Goal: Find contact information: Find contact information

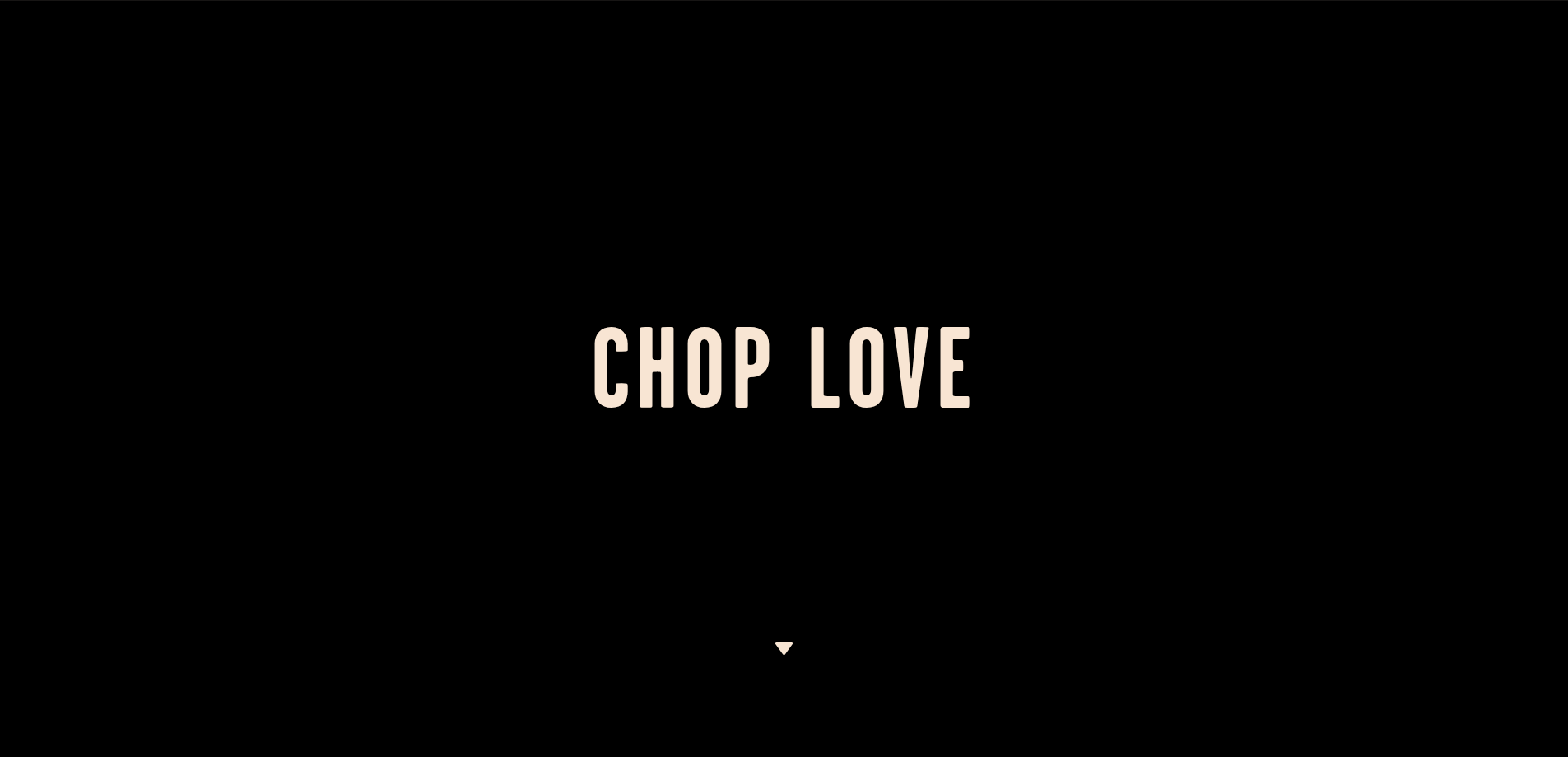
click at [780, 643] on img at bounding box center [784, 648] width 20 height 14
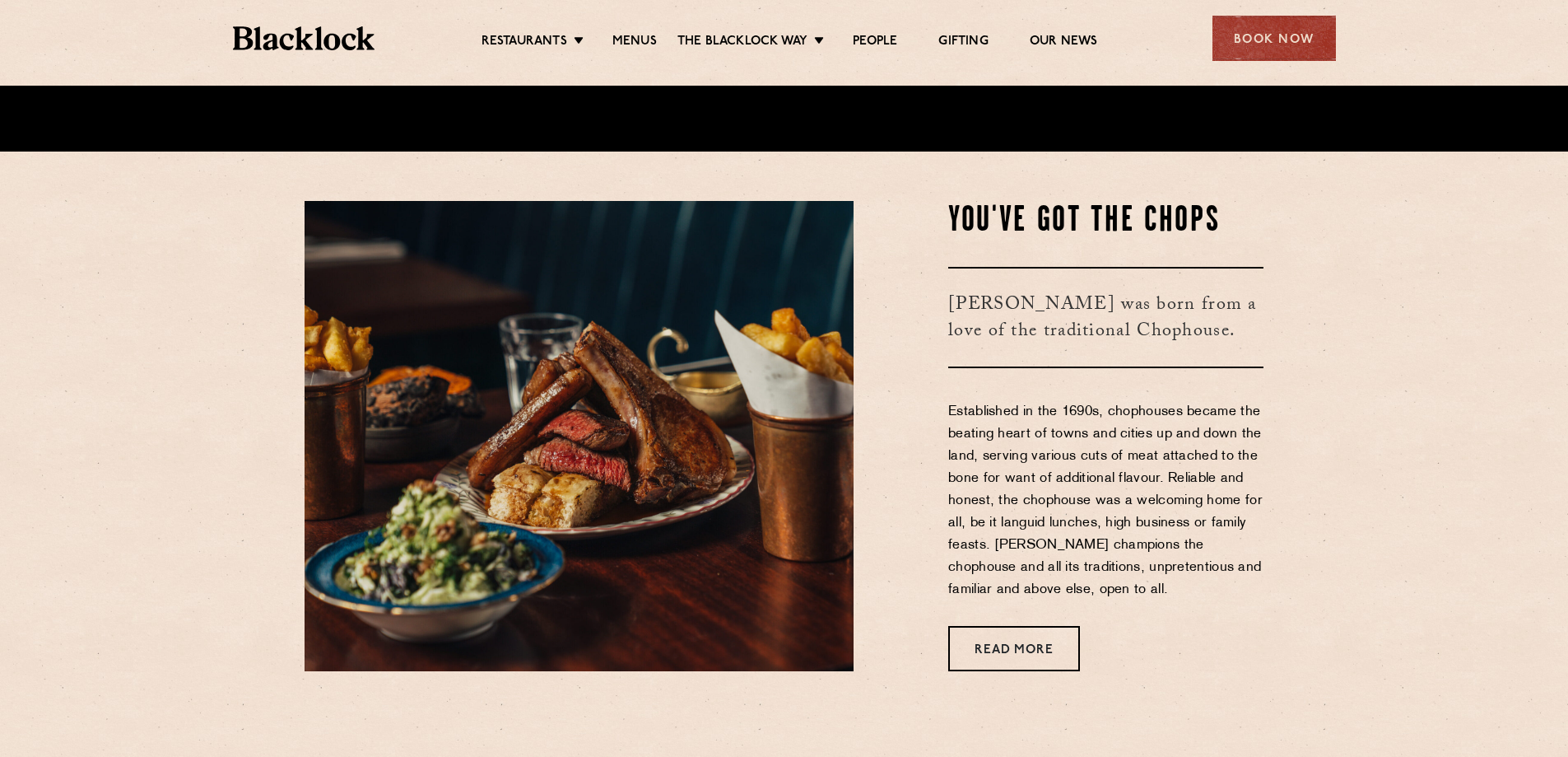
scroll to position [621, 0]
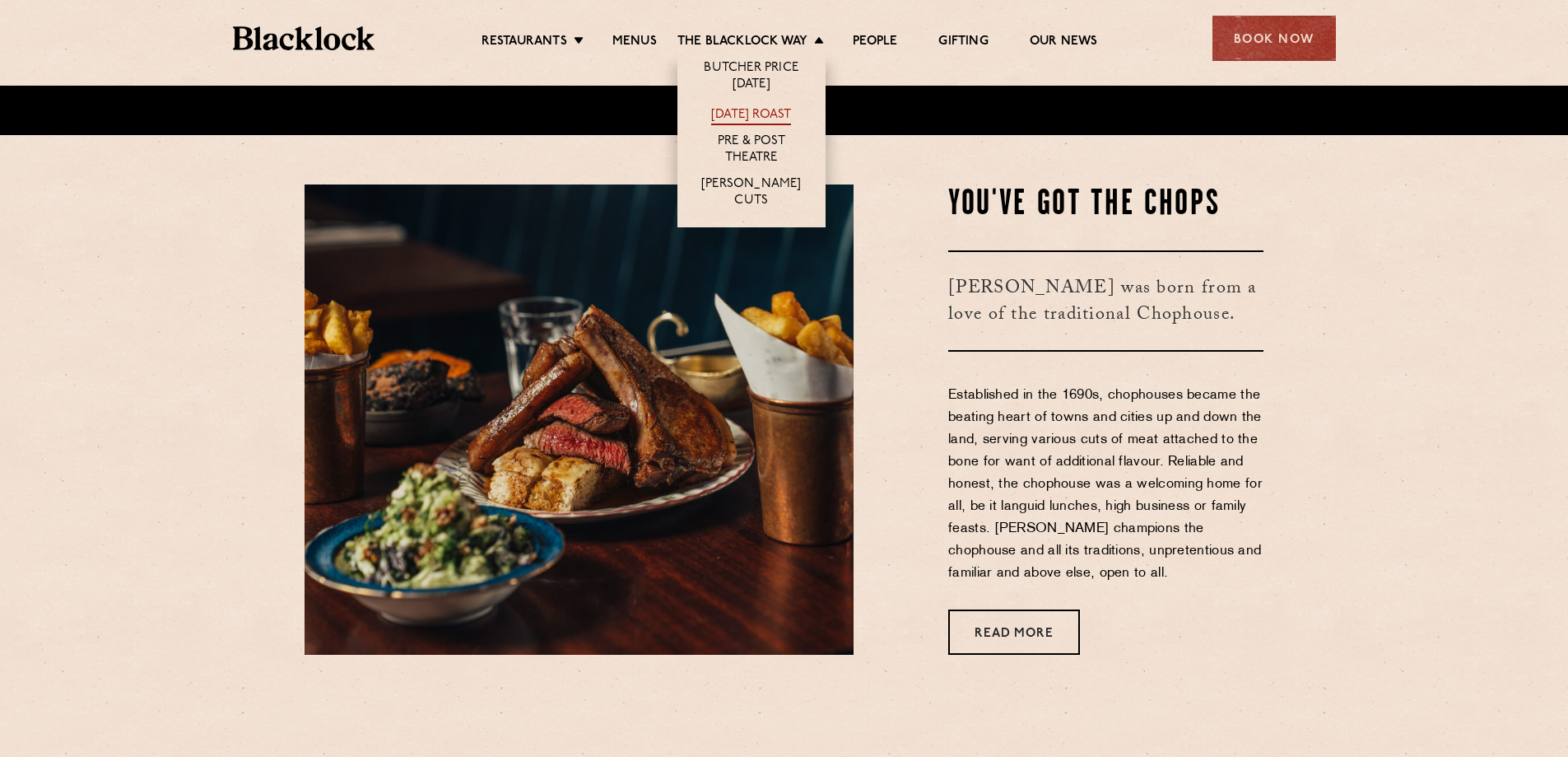
click at [777, 117] on link "[DATE] Roast" at bounding box center [751, 115] width 80 height 18
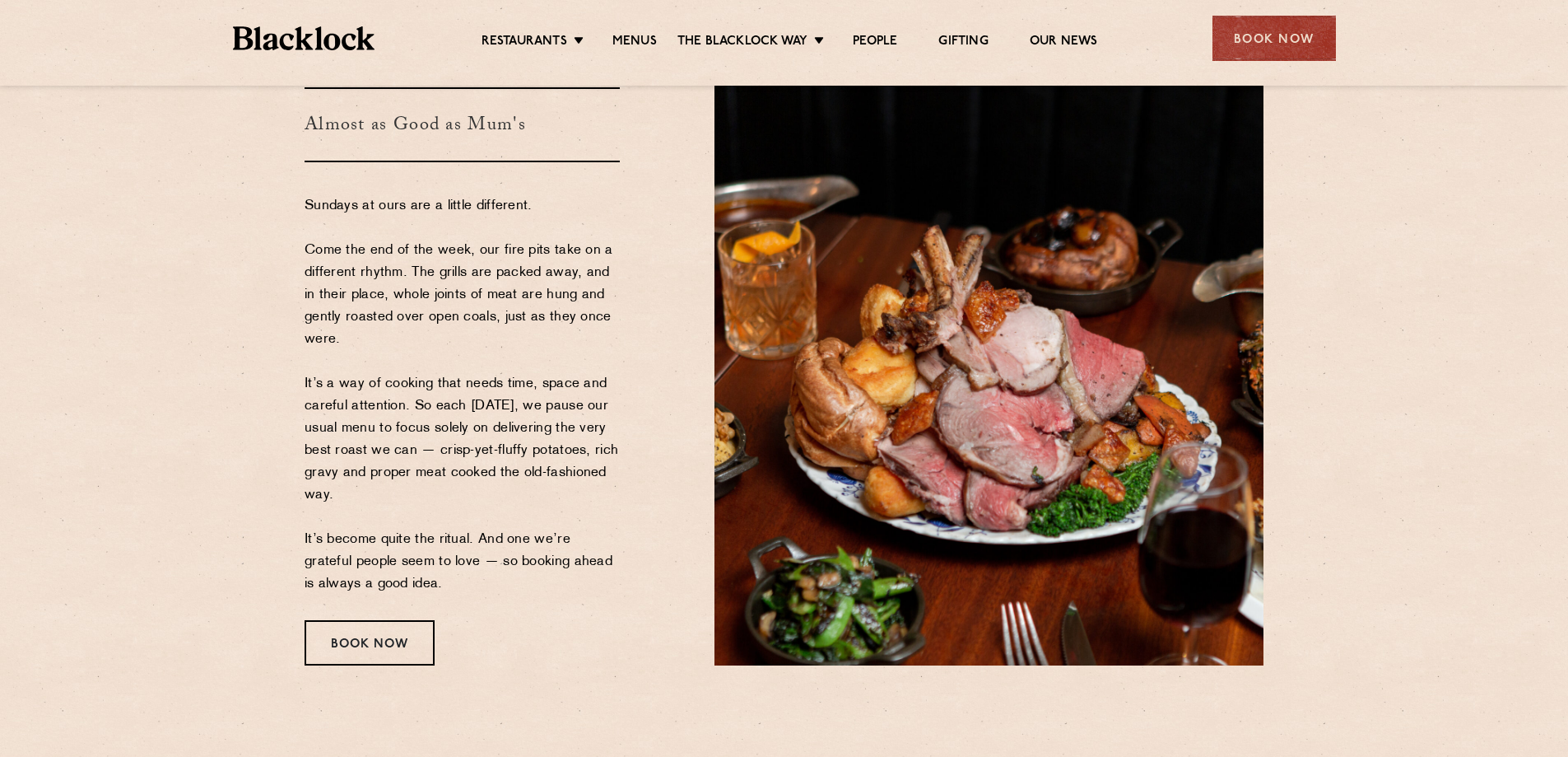
scroll to position [165, 0]
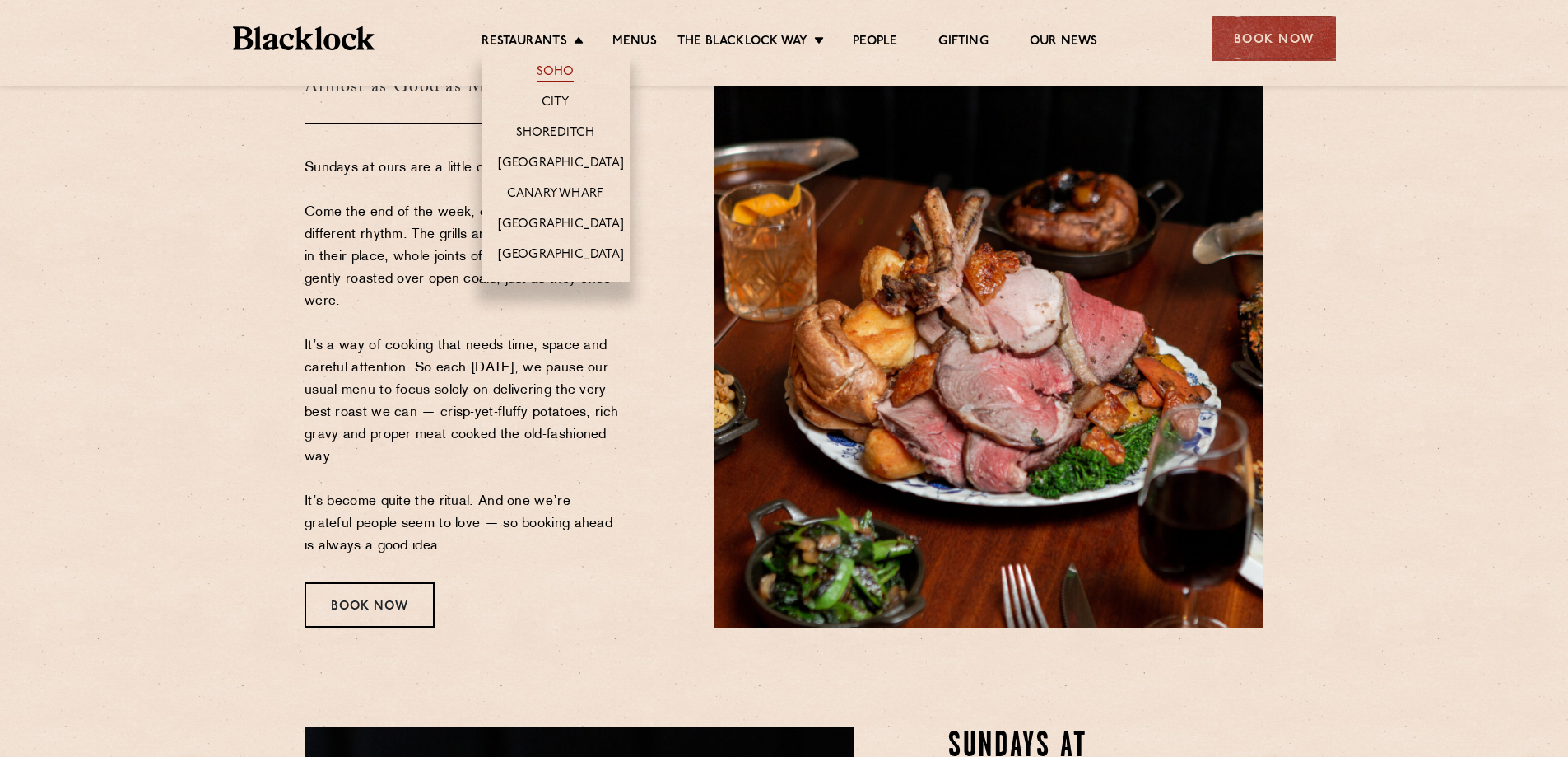
click at [561, 67] on link "Soho" at bounding box center [556, 73] width 38 height 18
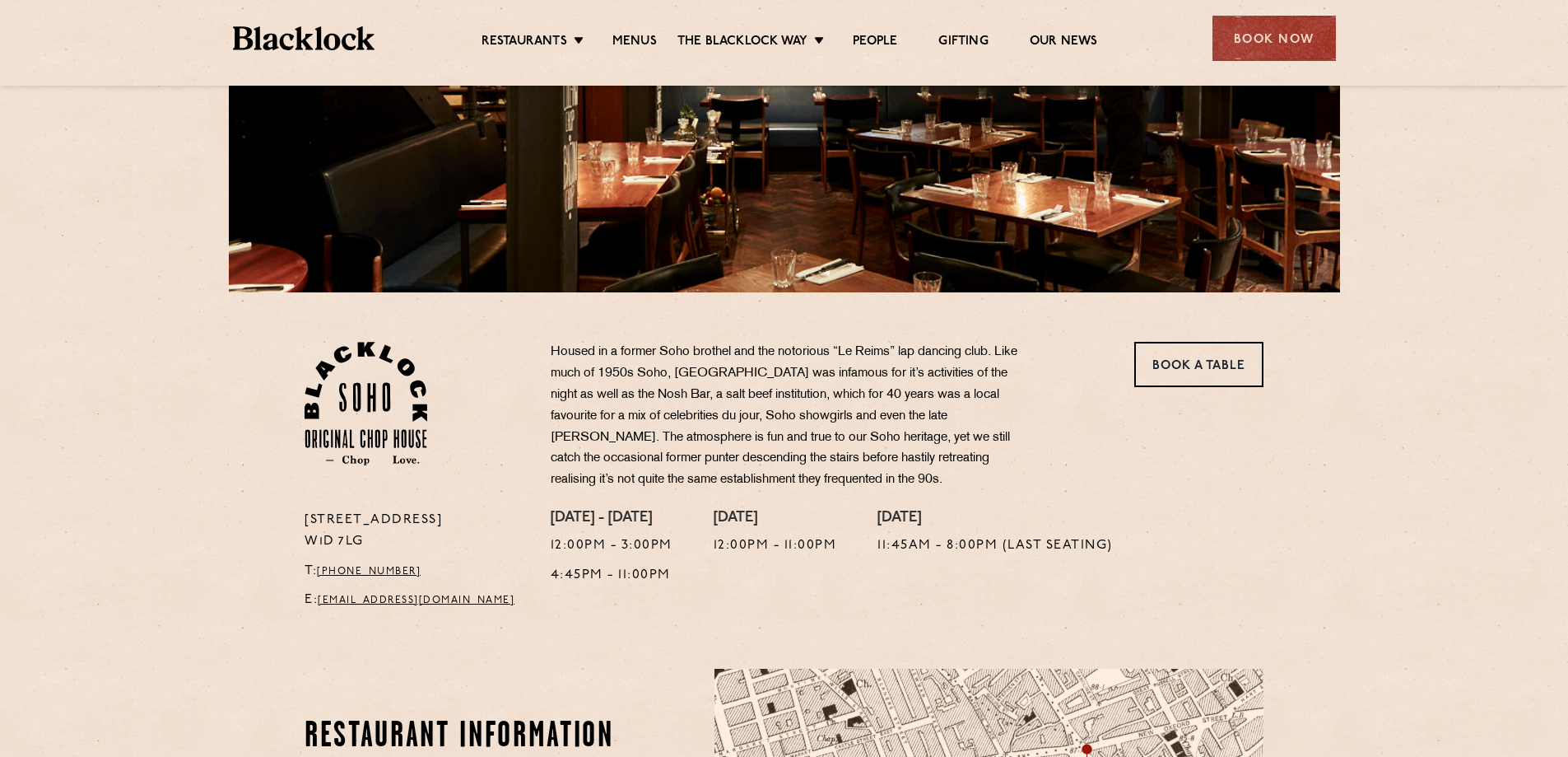
scroll to position [329, 0]
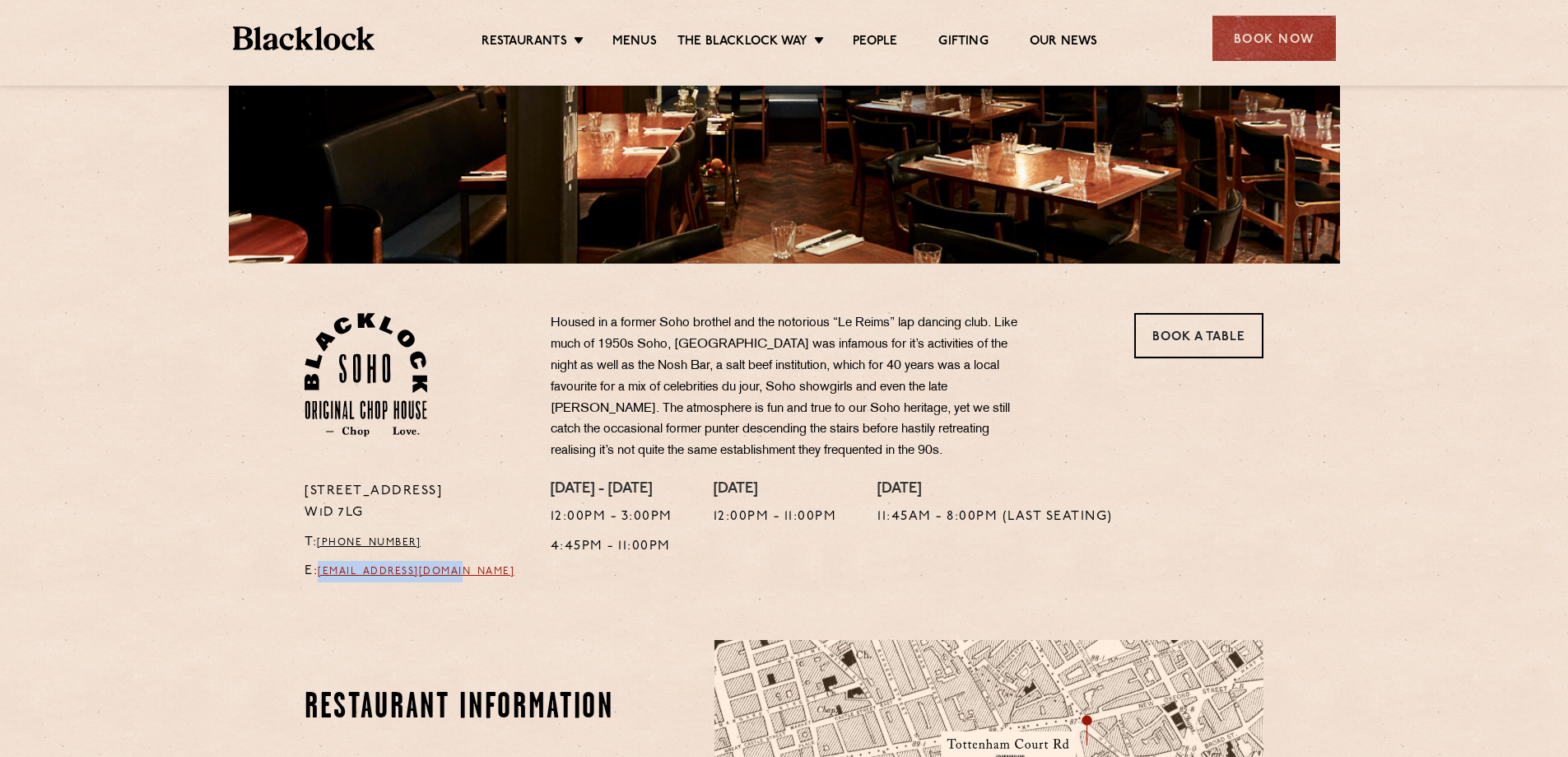
drag, startPoint x: 484, startPoint y: 572, endPoint x: 323, endPoint y: 566, distance: 161.1
click at [323, 566] on p "E: soho@theblacklock.com" at bounding box center [415, 571] width 221 height 21
copy link "soho@theblacklock.com"
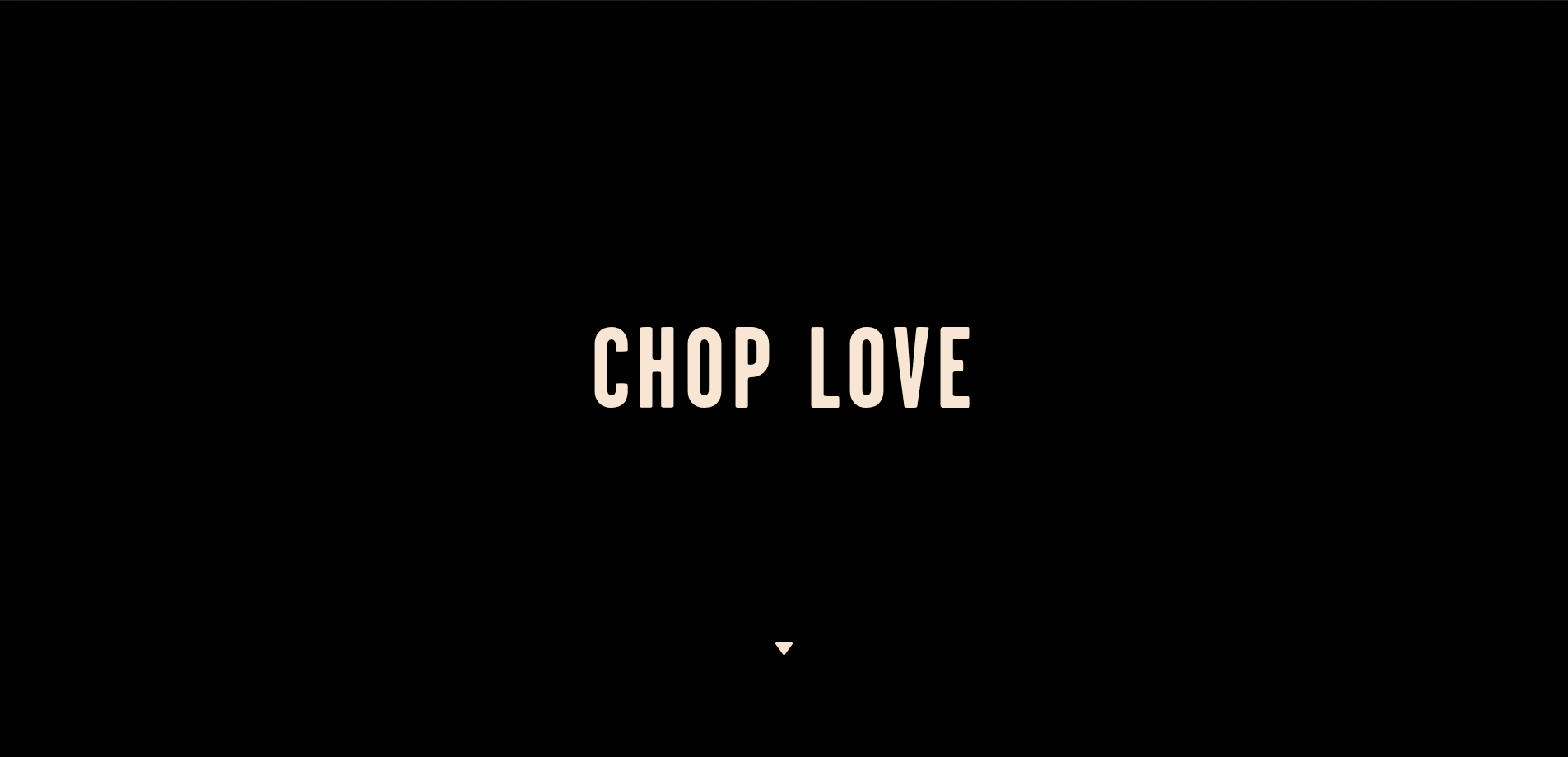
click at [786, 640] on div at bounding box center [784, 378] width 1568 height 757
click at [782, 654] on img at bounding box center [784, 648] width 20 height 14
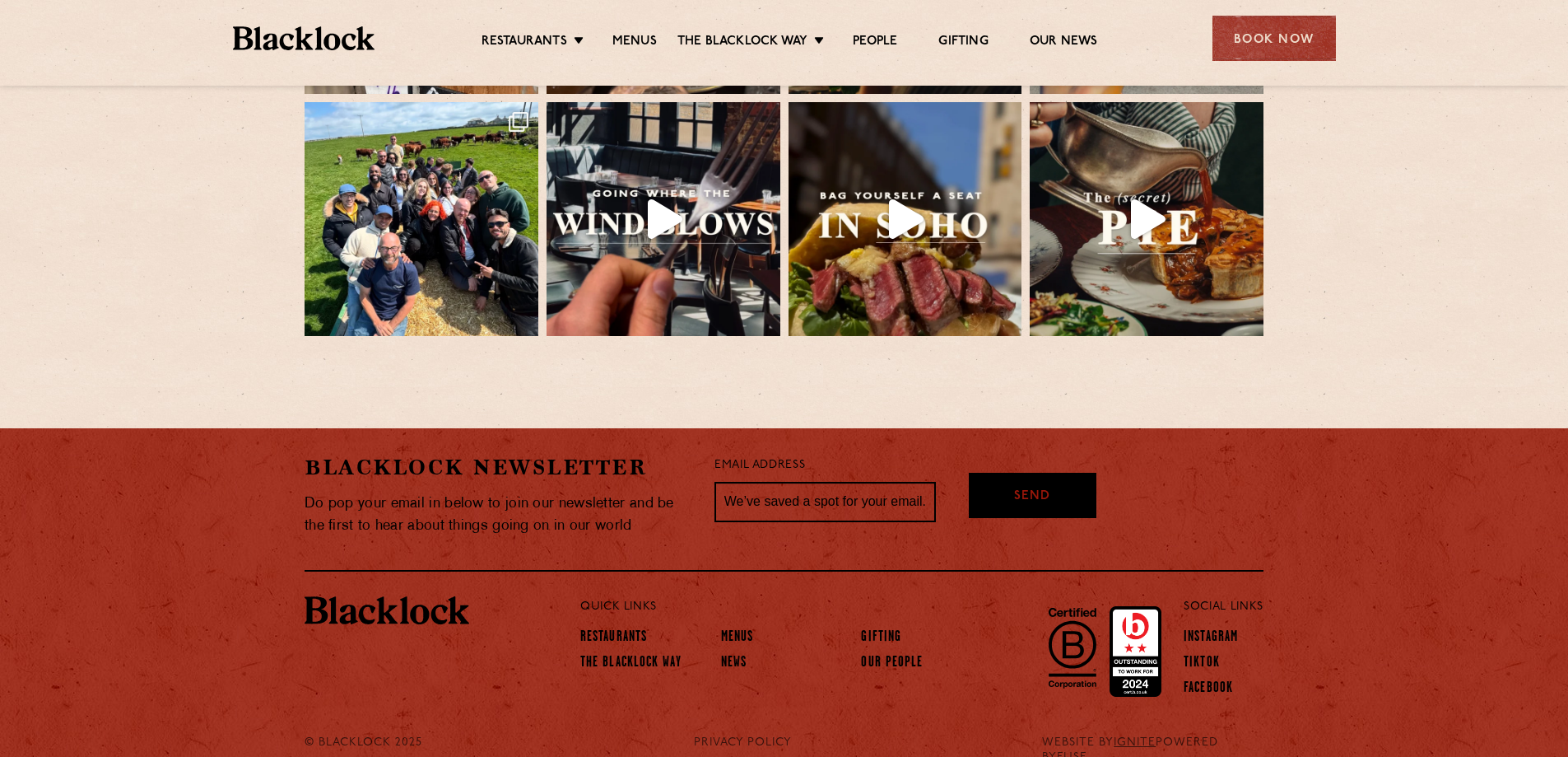
scroll to position [3670, 0]
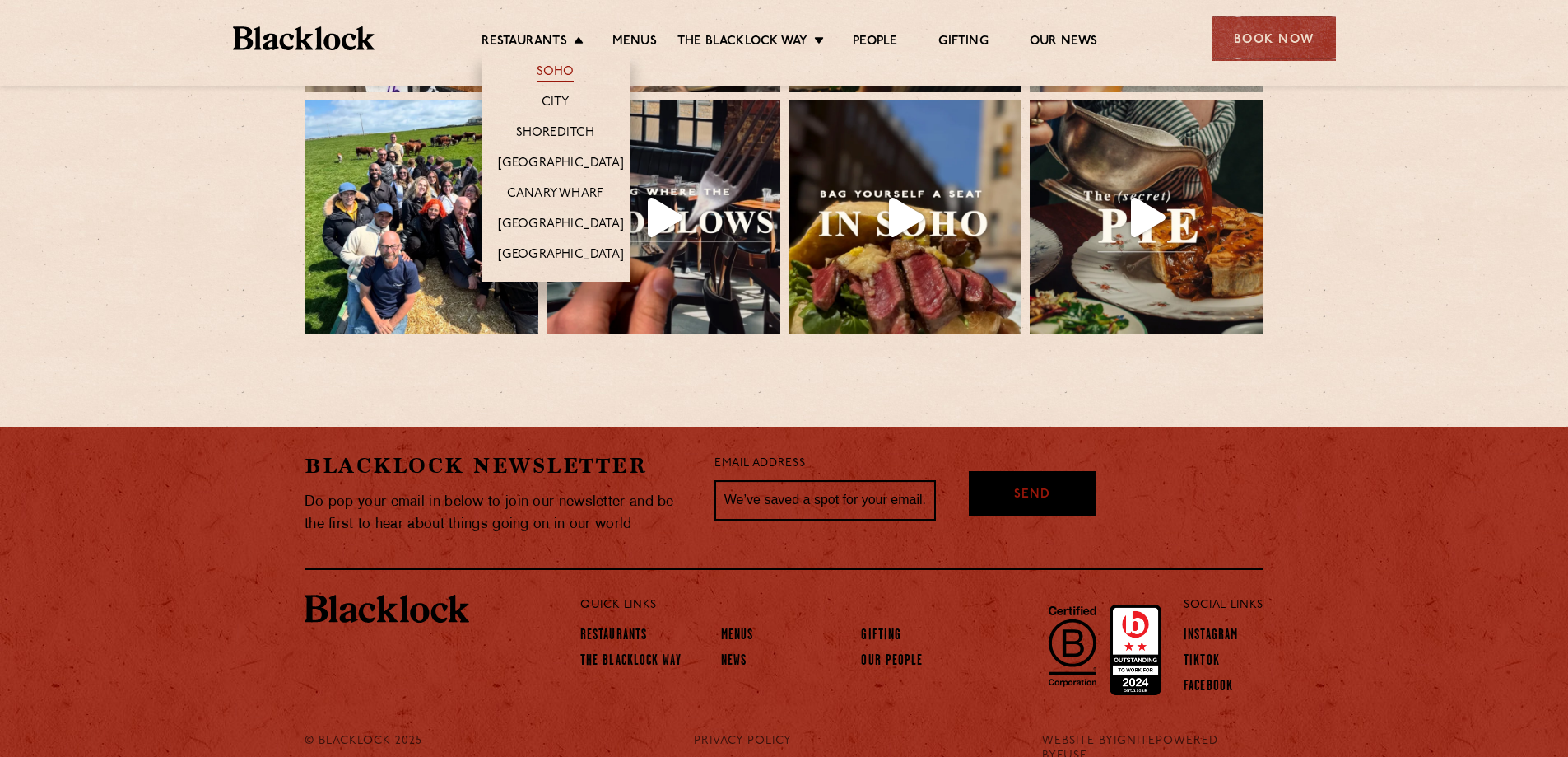
click at [564, 67] on link "Soho" at bounding box center [556, 73] width 38 height 18
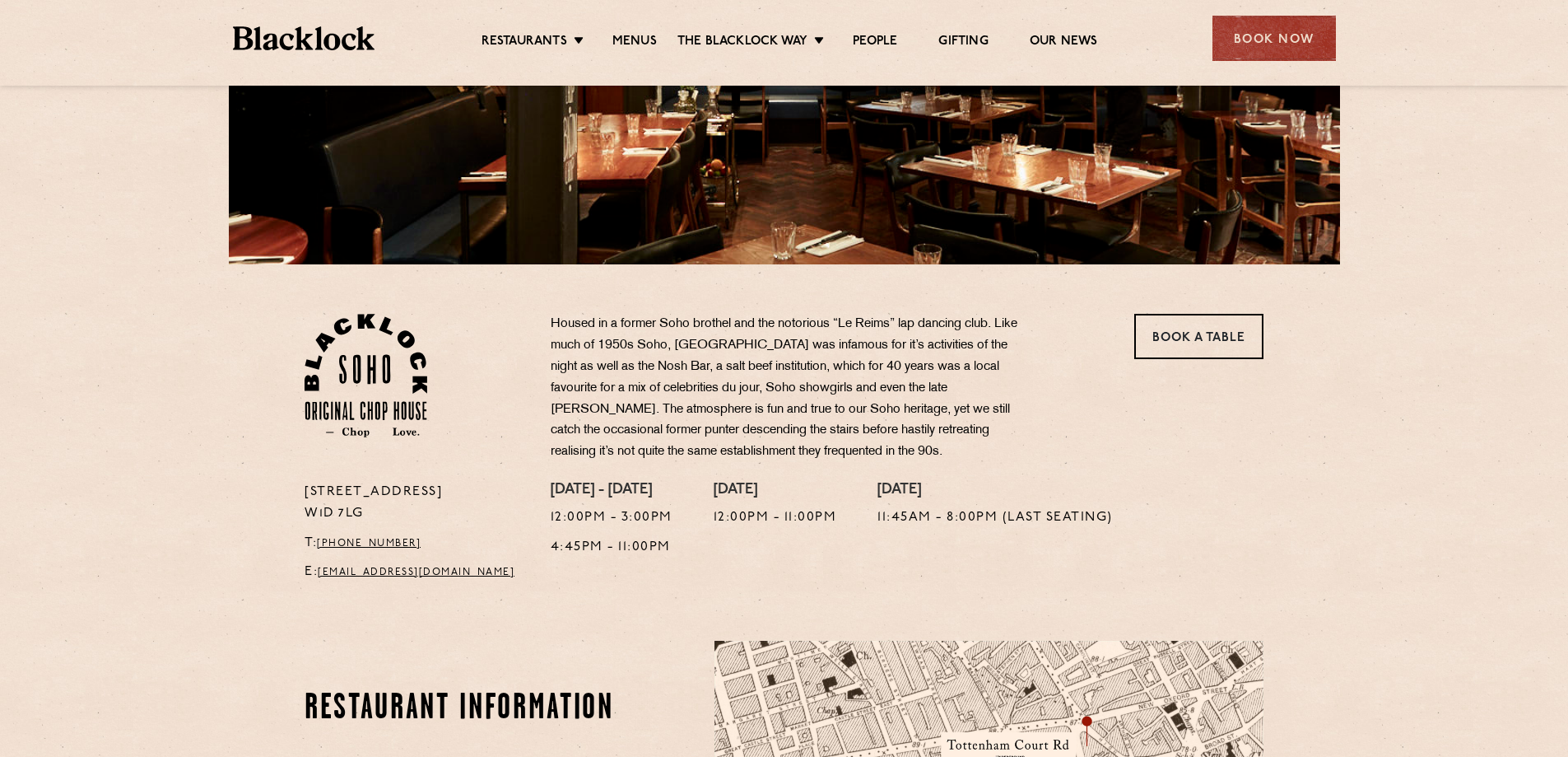
scroll to position [329, 0]
drag, startPoint x: 478, startPoint y: 569, endPoint x: 322, endPoint y: 570, distance: 156.0
click at [322, 570] on p "E: [EMAIL_ADDRESS][DOMAIN_NAME]" at bounding box center [415, 571] width 221 height 21
copy link "[EMAIL_ADDRESS][DOMAIN_NAME]"
click at [464, 564] on p "E: [EMAIL_ADDRESS][DOMAIN_NAME]" at bounding box center [415, 571] width 221 height 21
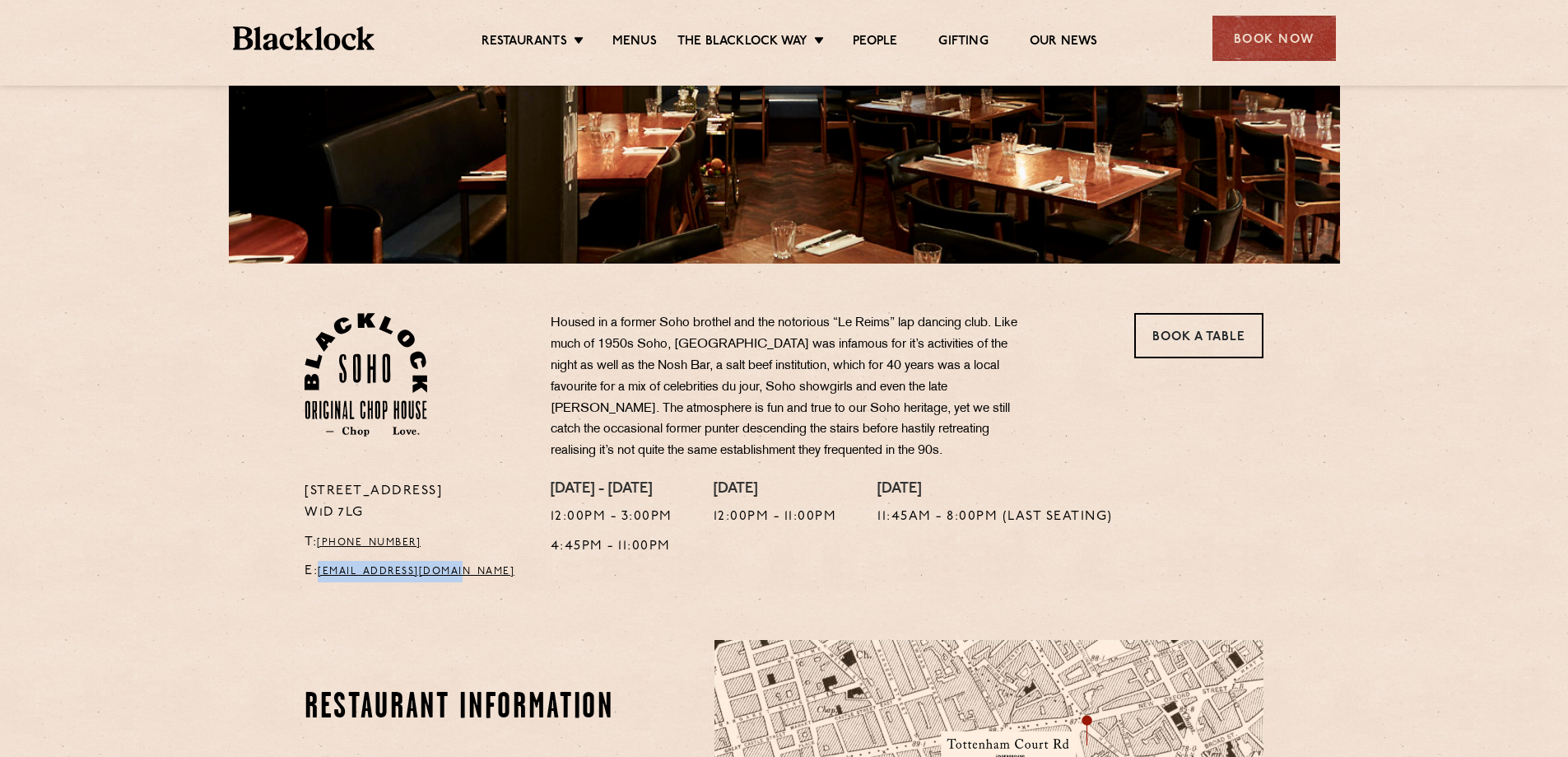
drag, startPoint x: 481, startPoint y: 569, endPoint x: 323, endPoint y: 564, distance: 158.1
click at [323, 564] on p "E: [EMAIL_ADDRESS][DOMAIN_NAME]" at bounding box center [415, 571] width 221 height 21
copy link "[EMAIL_ADDRESS][DOMAIN_NAME]"
